Goal: Find specific page/section: Find specific page/section

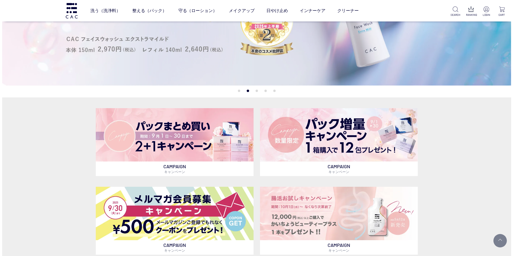
scroll to position [27, 0]
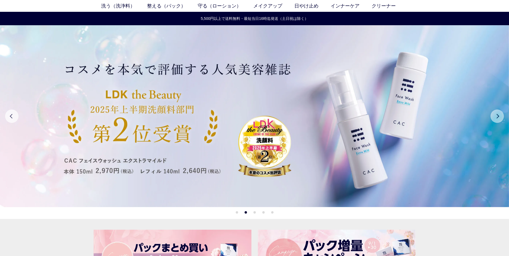
click at [496, 114] on button "Next" at bounding box center [496, 115] width 13 height 13
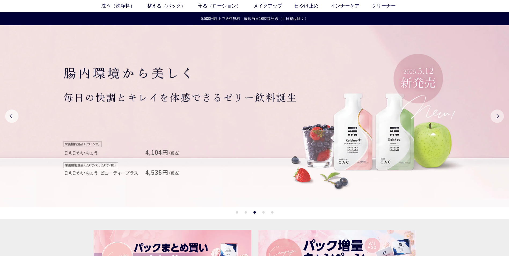
click at [496, 114] on button "Next" at bounding box center [496, 115] width 13 height 13
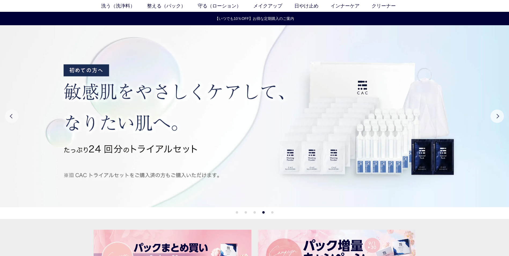
click at [15, 116] on button "Previous" at bounding box center [11, 115] width 13 height 13
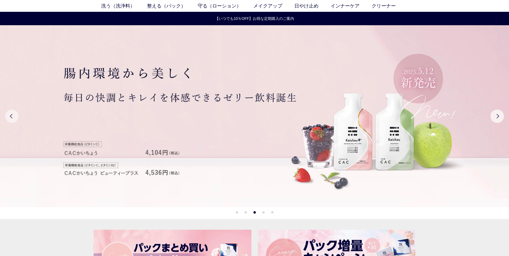
click at [13, 116] on button "Previous" at bounding box center [11, 115] width 13 height 13
click at [11, 116] on button "Previous" at bounding box center [11, 115] width 13 height 13
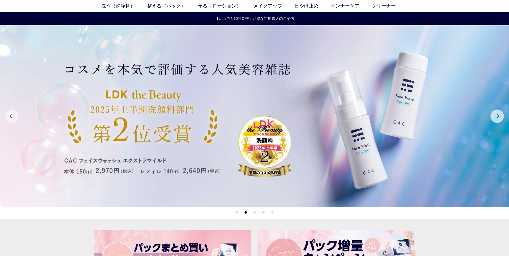
click at [10, 116] on button "Previous" at bounding box center [11, 115] width 13 height 13
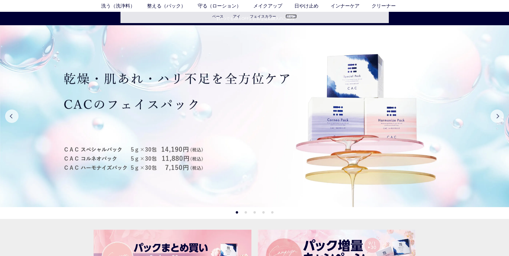
click at [290, 15] on link "リップ" at bounding box center [290, 16] width 11 height 4
